Goal: Information Seeking & Learning: Check status

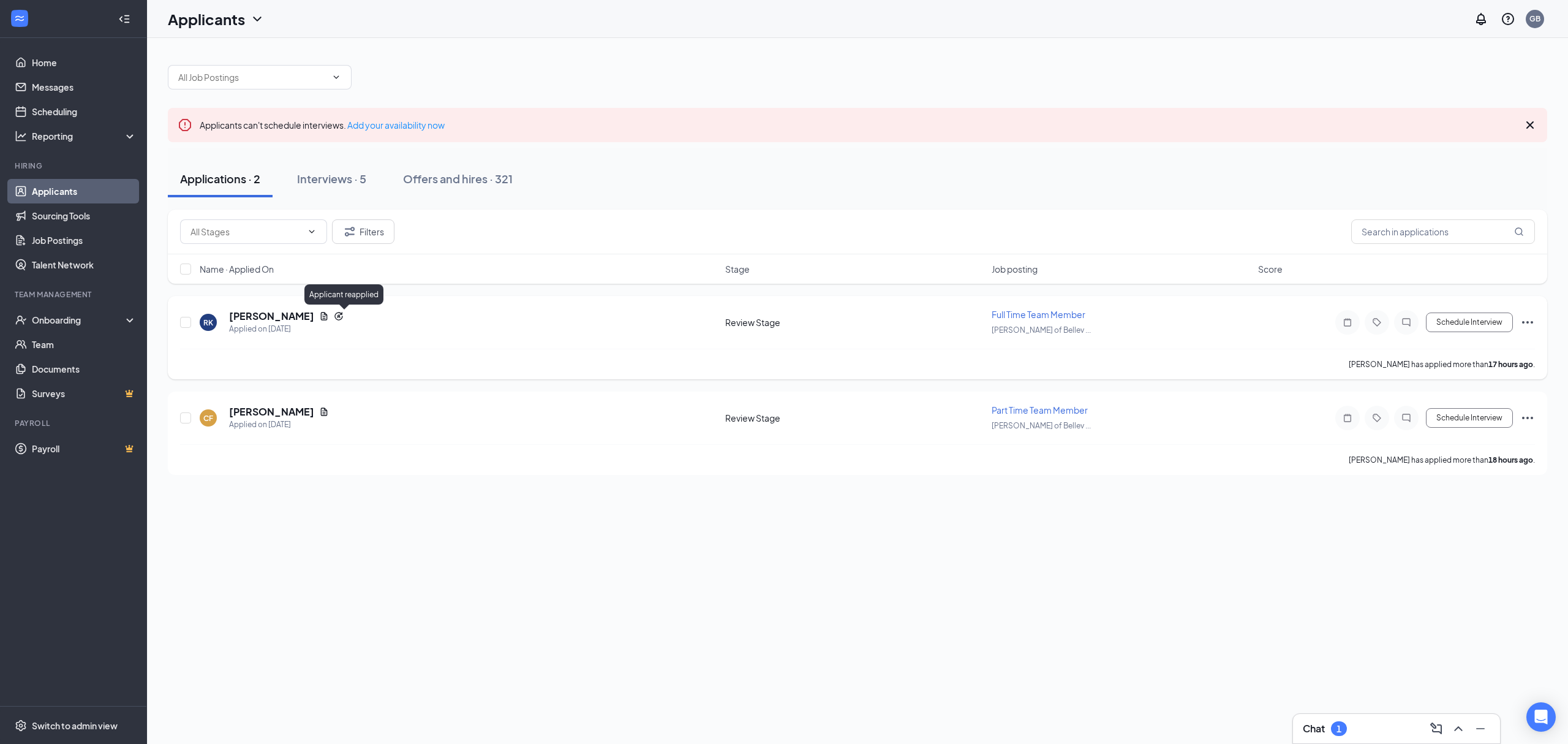
click at [342, 317] on icon "Reapply" at bounding box center [338, 315] width 8 height 8
click at [290, 324] on div "Applied on [DATE]" at bounding box center [286, 329] width 115 height 12
click at [294, 313] on h5 "[PERSON_NAME]" at bounding box center [271, 316] width 85 height 14
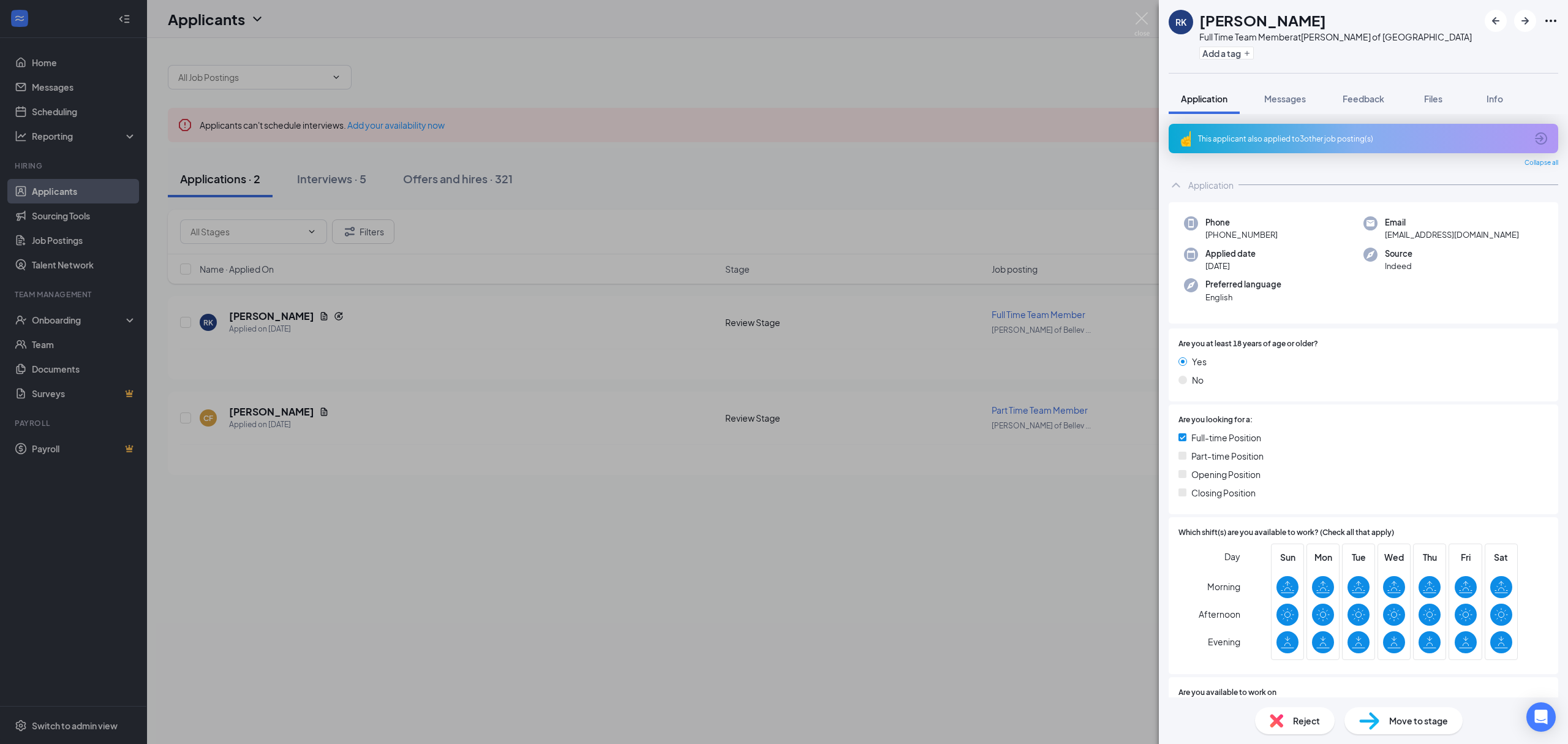
click at [1268, 143] on div "This applicant also applied to 3 other job posting(s)" at bounding box center [1361, 139] width 328 height 10
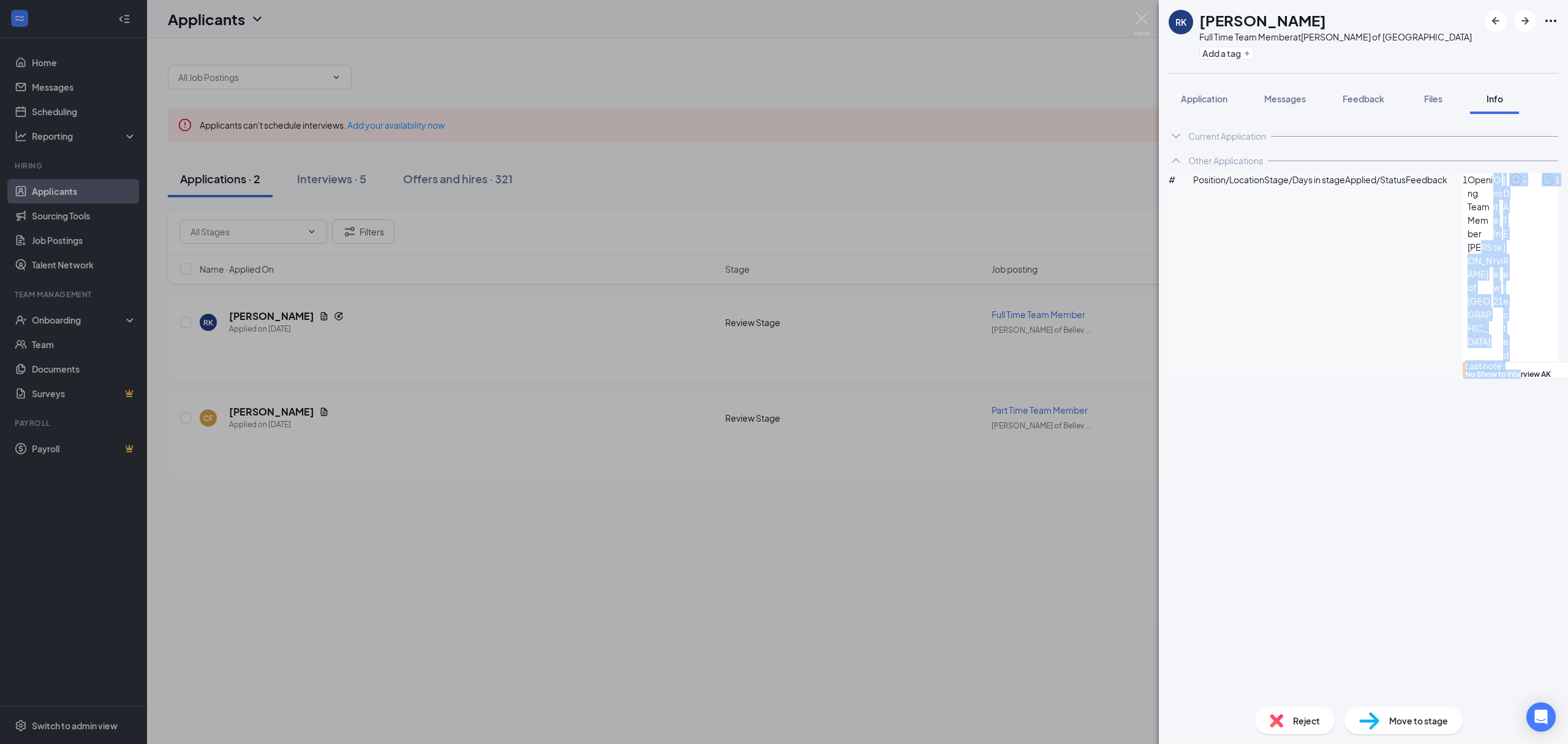
drag, startPoint x: 1217, startPoint y: 240, endPoint x: 1311, endPoint y: 269, distance: 98.4
click at [1463, 266] on div "1 Opening Team Member [PERSON_NAME] of Green Bay Onsite Interview [DATE] Reject…" at bounding box center [1522, 276] width 120 height 206
click at [1319, 440] on div "Current Application Phone [PHONE_NUMBER] Email [EMAIL_ADDRESS][DOMAIN_NAME] App…" at bounding box center [1363, 405] width 409 height 583
drag, startPoint x: 1241, startPoint y: 258, endPoint x: 1363, endPoint y: 267, distance: 122.3
click at [1463, 362] on div "Last note: No Show to Interview AK" at bounding box center [1522, 370] width 120 height 17
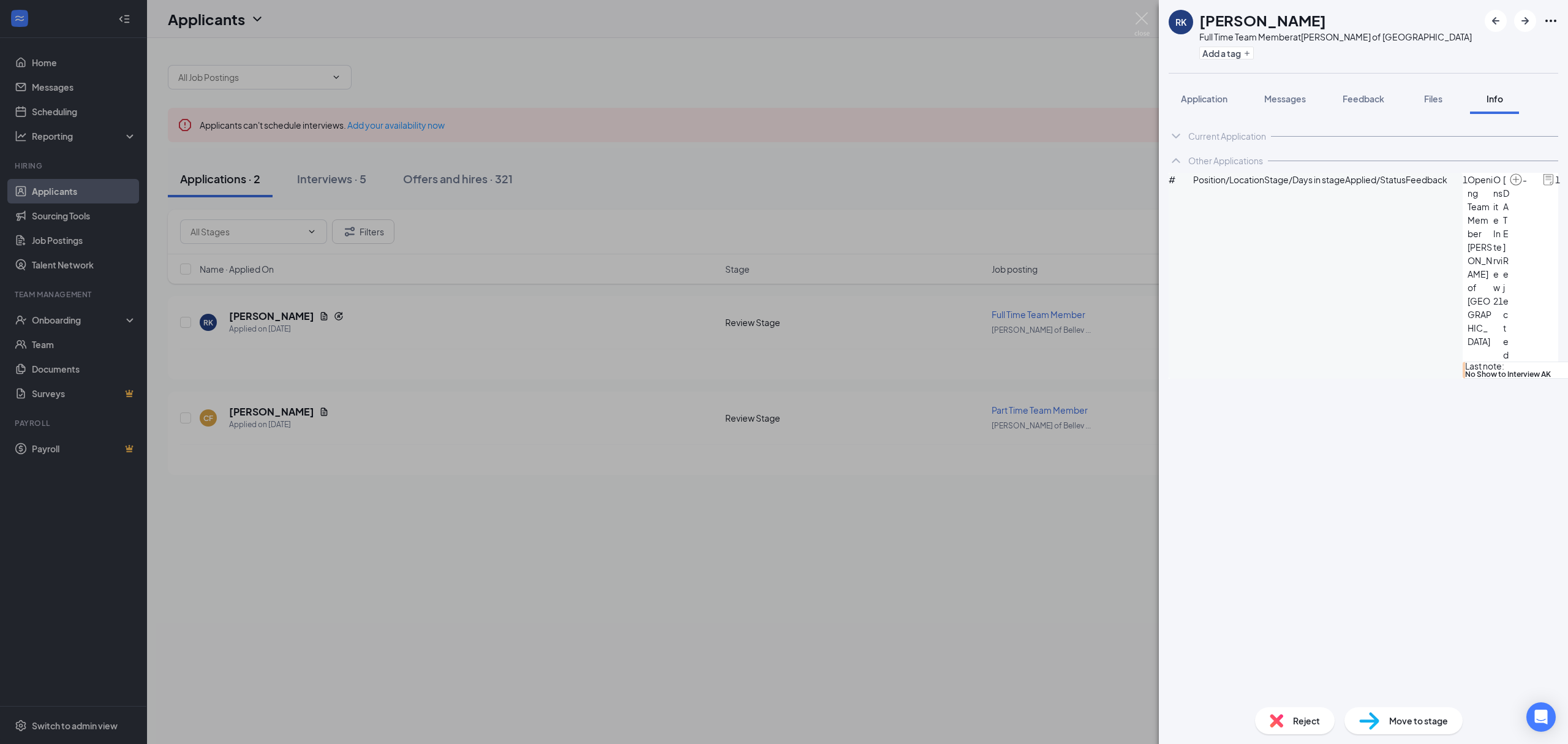
click at [1336, 408] on div "Current Application Phone [PHONE_NUMBER] Email [EMAIL_ADDRESS][DOMAIN_NAME] App…" at bounding box center [1363, 405] width 409 height 583
drag, startPoint x: 1213, startPoint y: 277, endPoint x: 1420, endPoint y: 285, distance: 207.2
click at [1342, 444] on div "Current Application Phone [PHONE_NUMBER] Email [EMAIL_ADDRESS][DOMAIN_NAME] App…" at bounding box center [1363, 405] width 409 height 583
click at [941, 55] on div "[PERSON_NAME] Full Time Team Member at [GEOGRAPHIC_DATA][PERSON_NAME] of [GEOGR…" at bounding box center [784, 372] width 1568 height 744
